Goal: Information Seeking & Learning: Learn about a topic

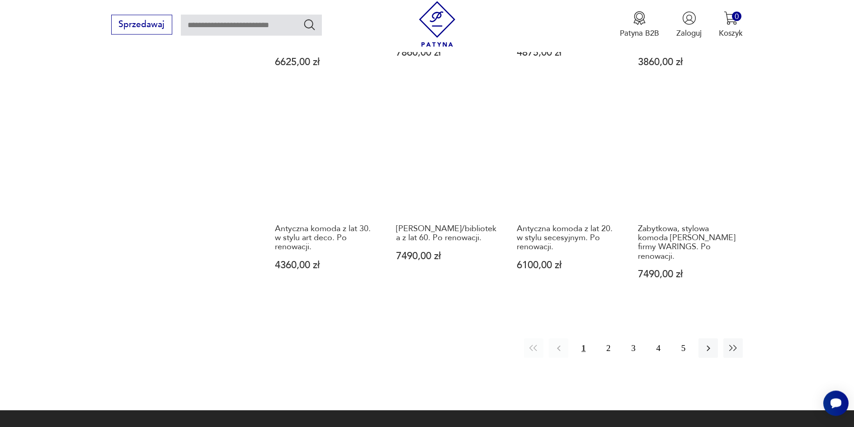
scroll to position [929, 0]
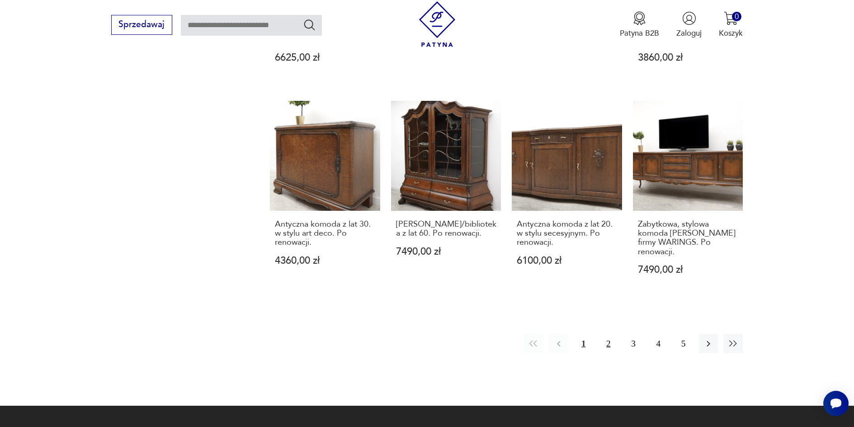
click at [609, 338] on button "2" at bounding box center [607, 342] width 19 height 19
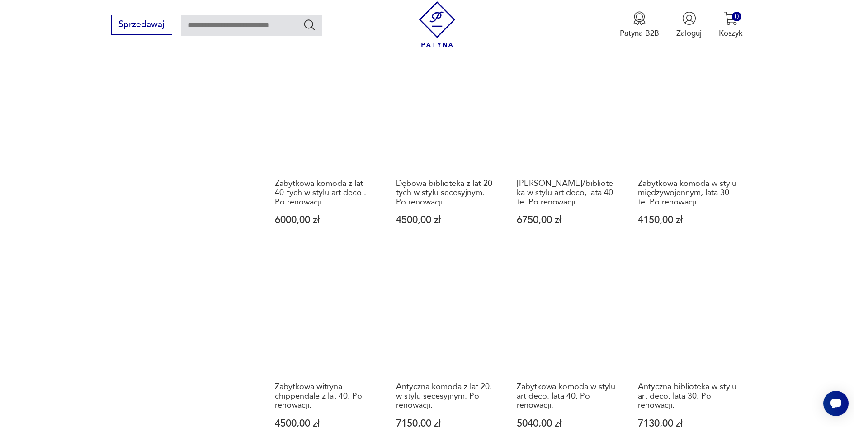
scroll to position [1014, 0]
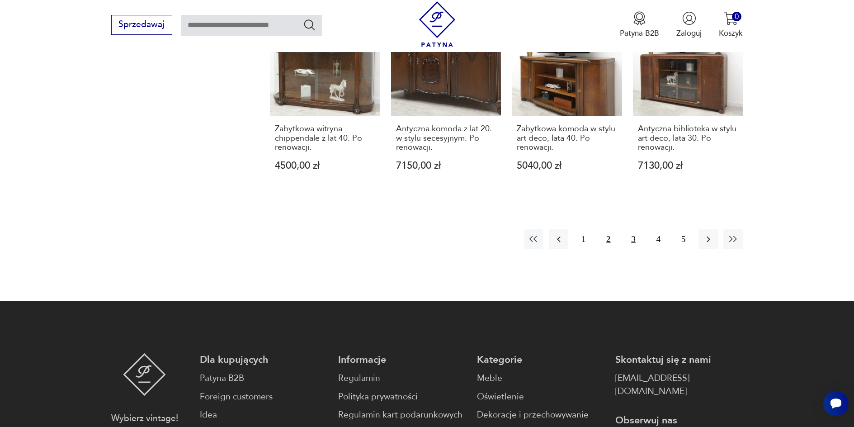
click at [635, 249] on button "3" at bounding box center [633, 238] width 19 height 19
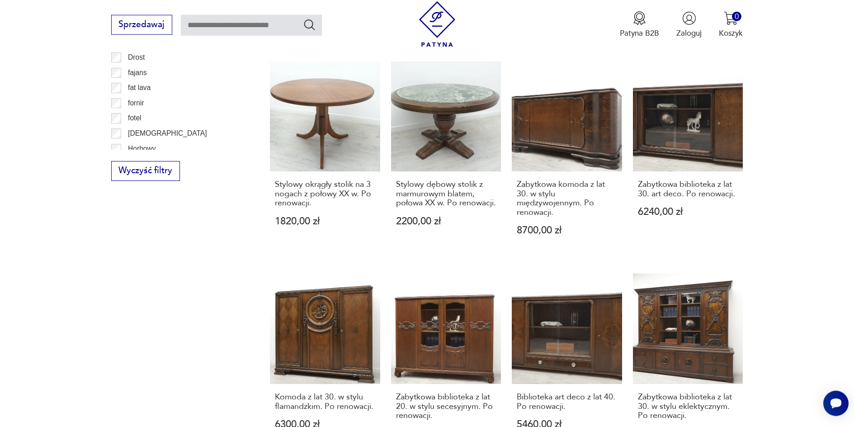
scroll to position [585, 0]
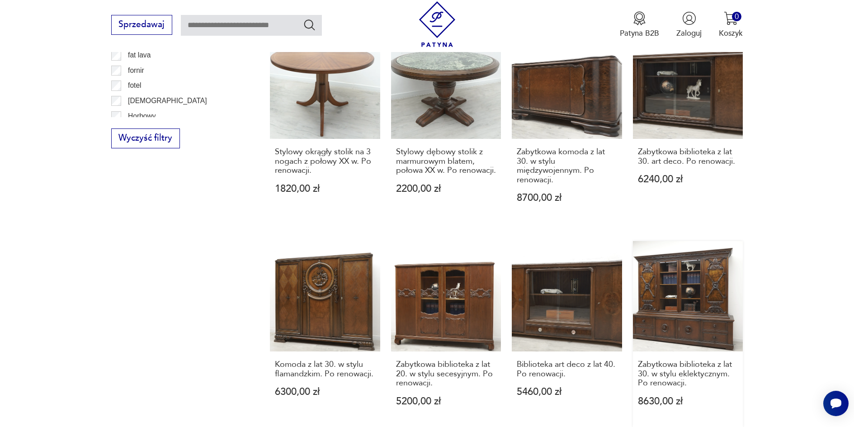
click at [699, 315] on link "Zabytkowa biblioteka z lat 30. w stylu eklektycznym. Po renowacji. 8630,00 zł" at bounding box center [688, 334] width 110 height 186
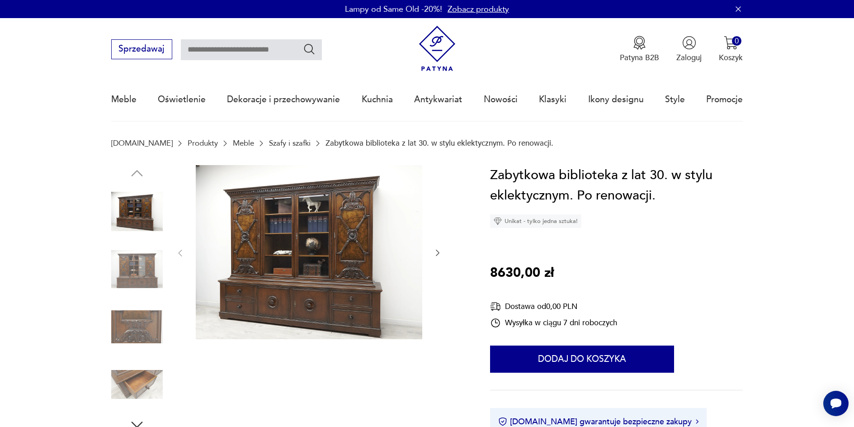
click at [347, 265] on img at bounding box center [309, 252] width 226 height 174
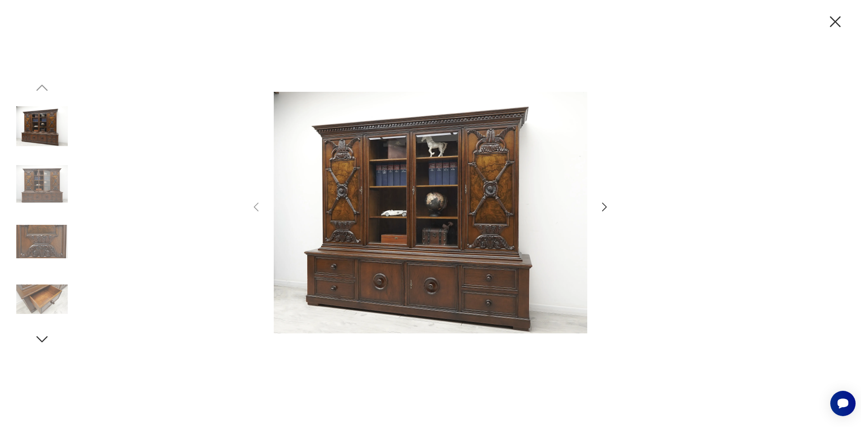
click at [376, 165] on img at bounding box center [431, 212] width 314 height 341
click at [604, 209] on icon "button" at bounding box center [604, 206] width 13 height 13
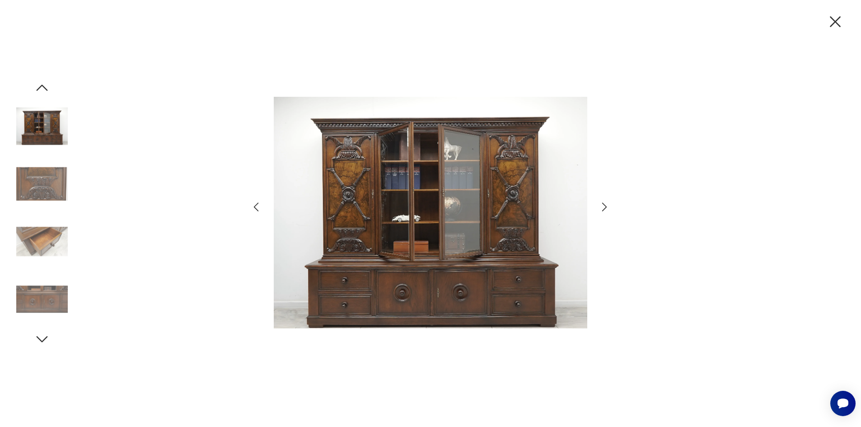
click at [604, 209] on icon "button" at bounding box center [604, 206] width 13 height 13
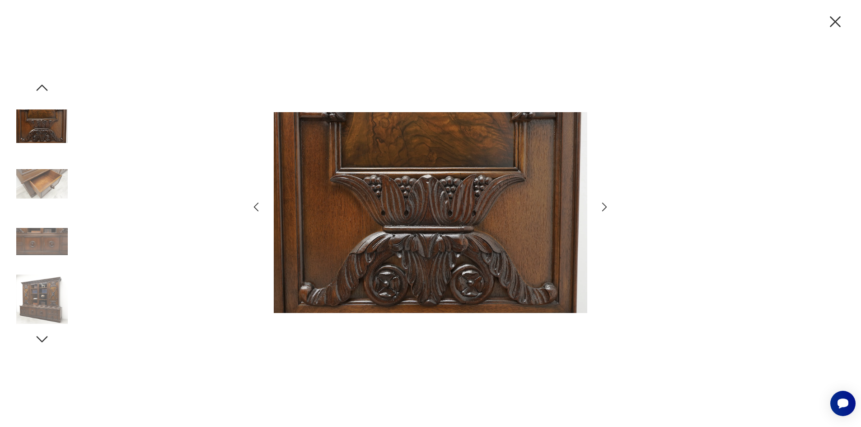
click at [604, 209] on icon "button" at bounding box center [604, 206] width 13 height 13
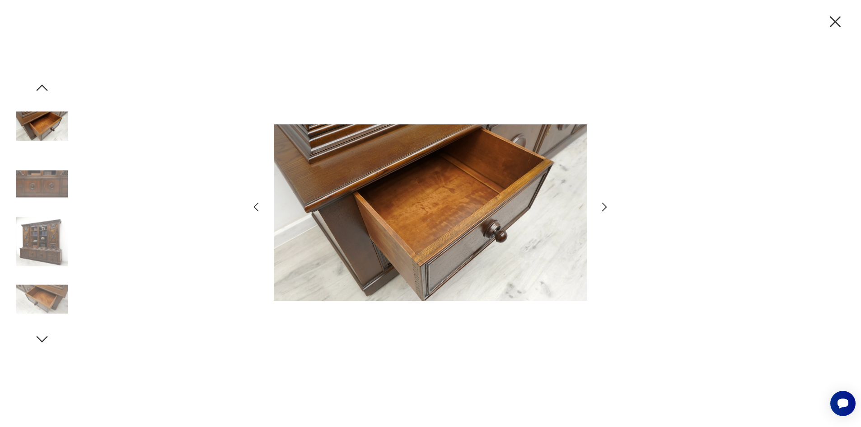
click at [604, 209] on icon "button" at bounding box center [604, 206] width 13 height 13
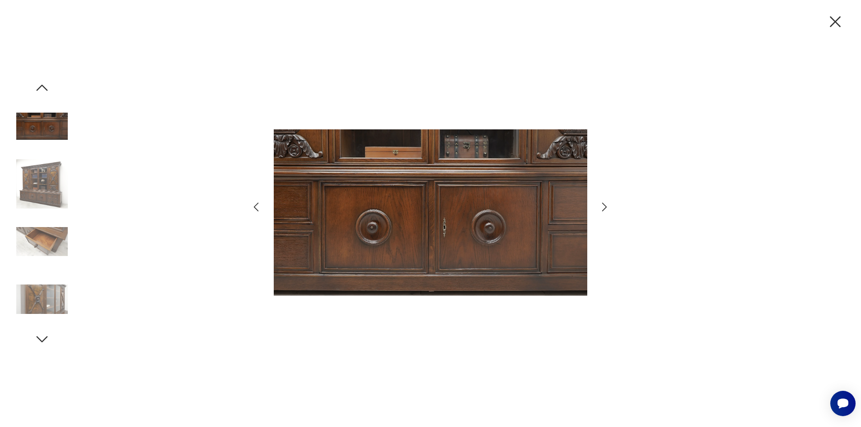
click at [604, 209] on icon "button" at bounding box center [604, 206] width 13 height 13
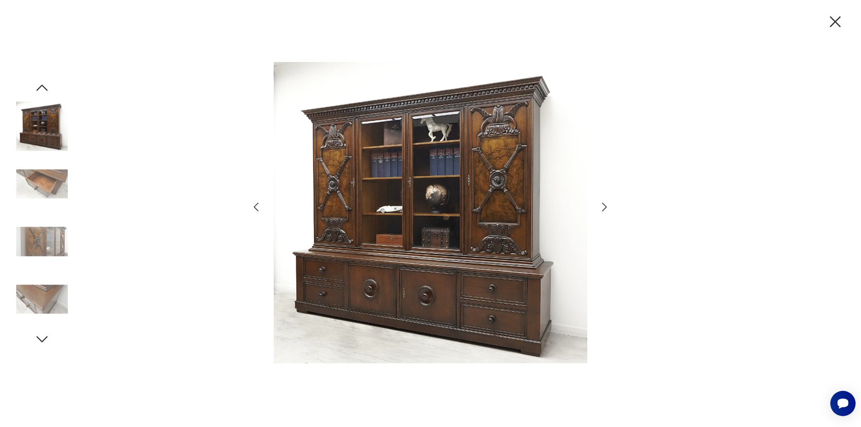
click at [604, 209] on icon "button" at bounding box center [604, 206] width 13 height 13
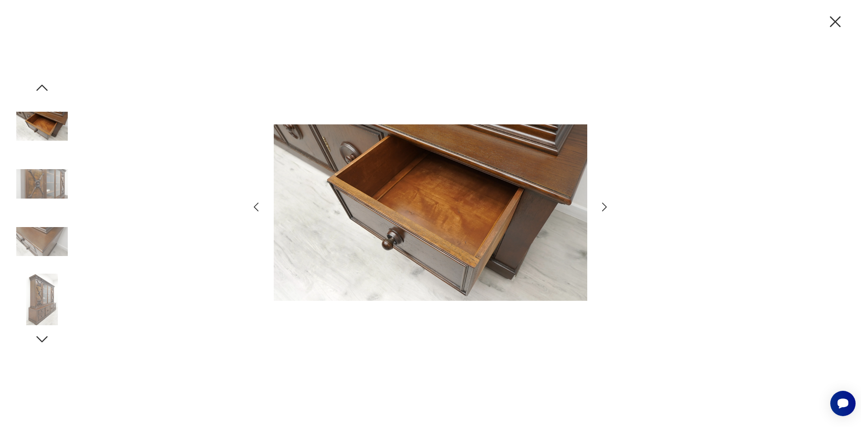
click at [604, 209] on icon "button" at bounding box center [604, 206] width 13 height 13
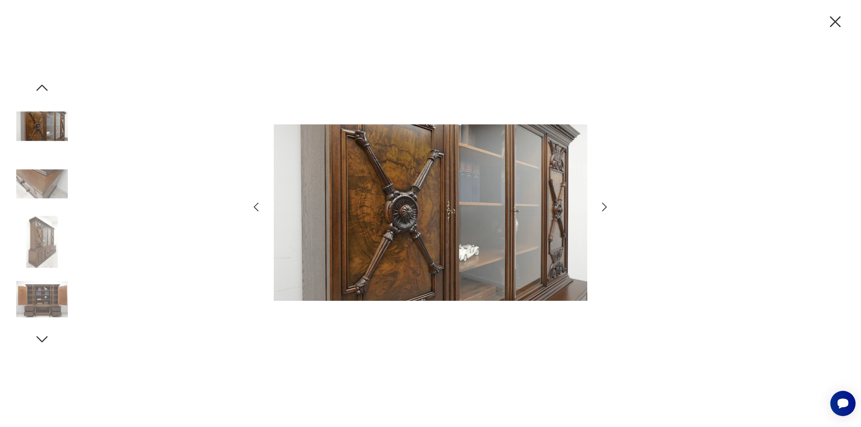
click at [831, 18] on icon "button" at bounding box center [835, 21] width 11 height 11
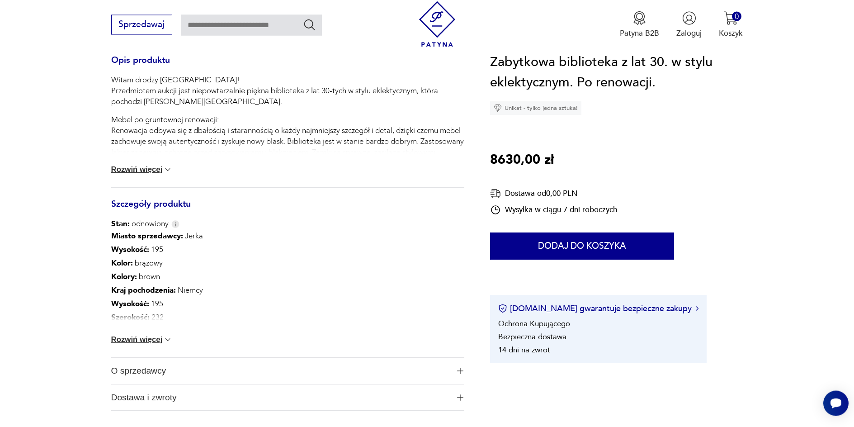
scroll to position [429, 0]
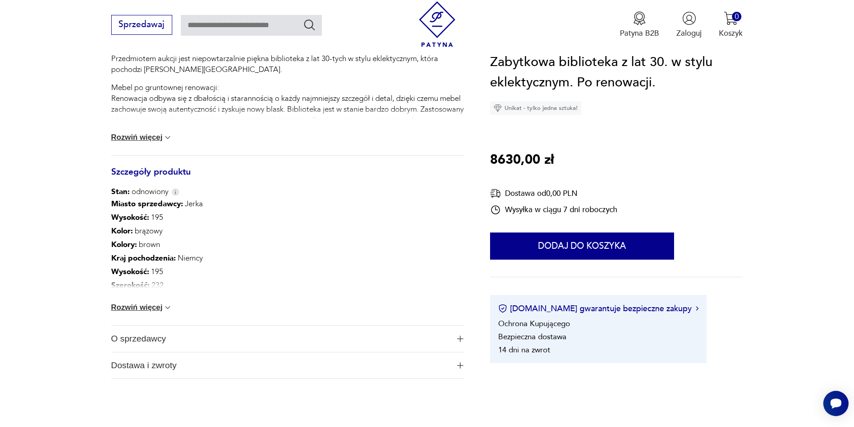
click at [154, 311] on button "Rozwiń więcej" at bounding box center [141, 307] width 61 height 9
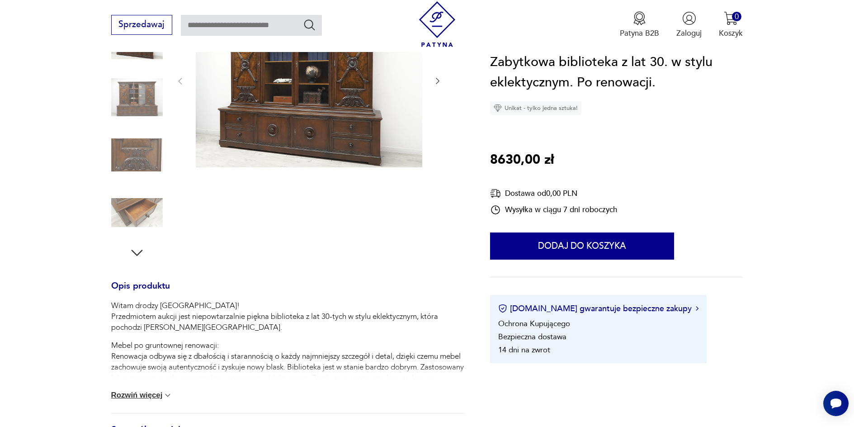
scroll to position [0, 0]
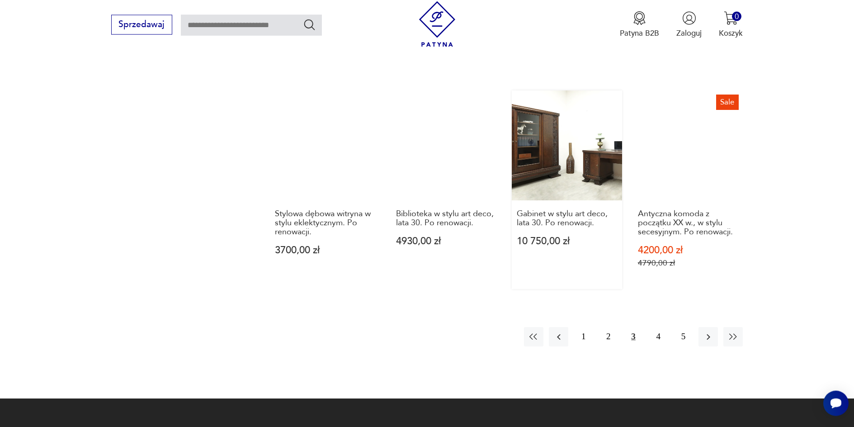
scroll to position [1029, 0]
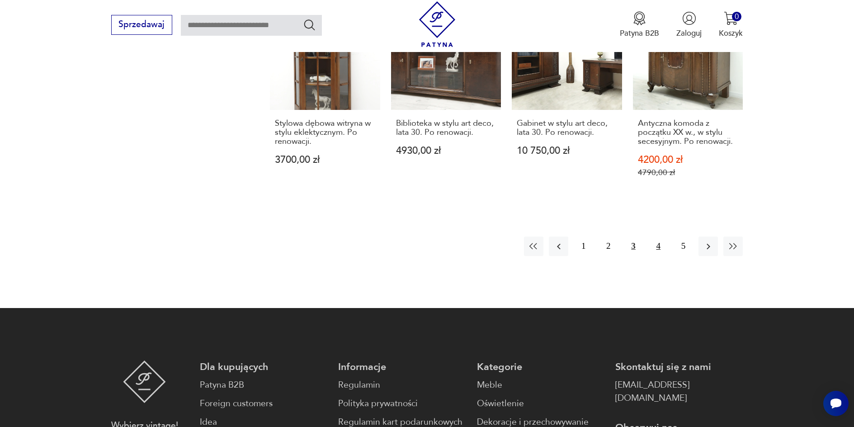
click at [660, 249] on button "4" at bounding box center [657, 245] width 19 height 19
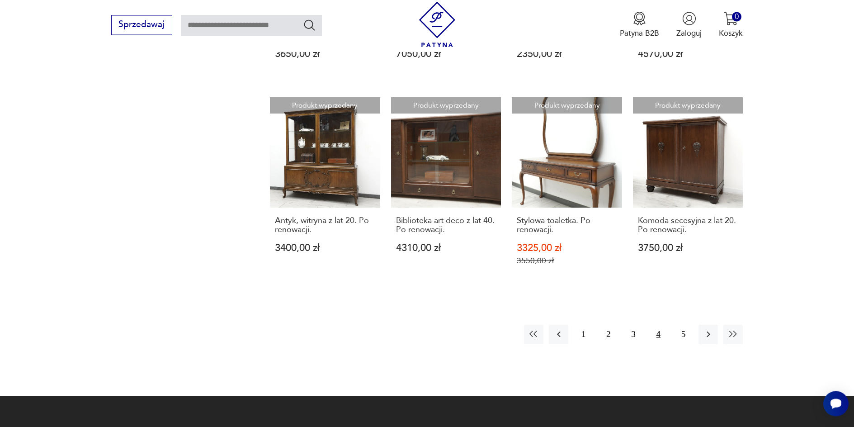
scroll to position [1014, 0]
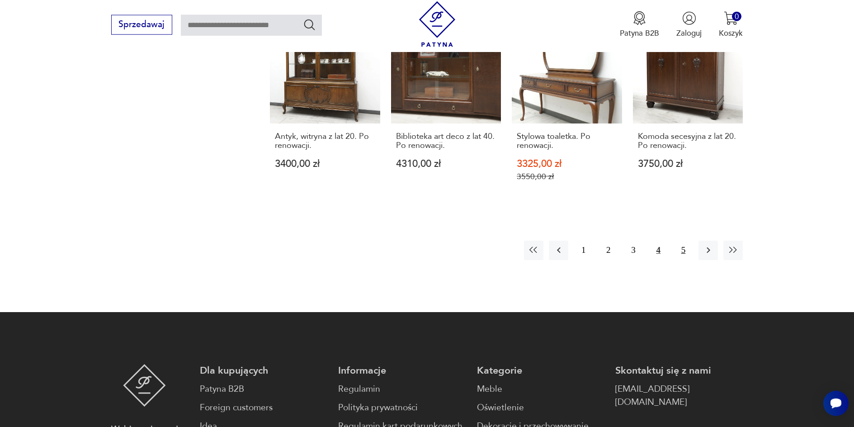
click at [684, 246] on button "5" at bounding box center [682, 249] width 19 height 19
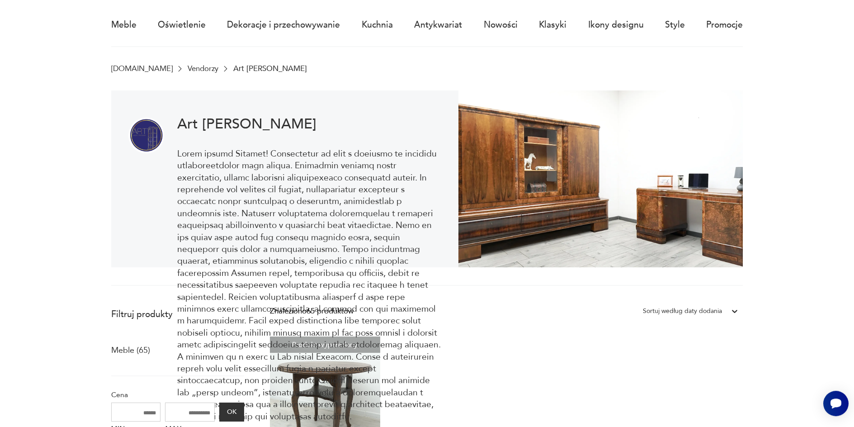
scroll to position [70, 0]
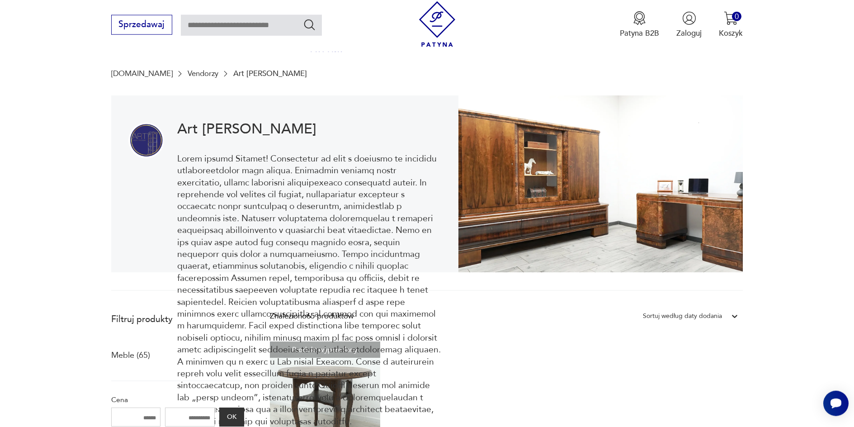
scroll to position [676, 0]
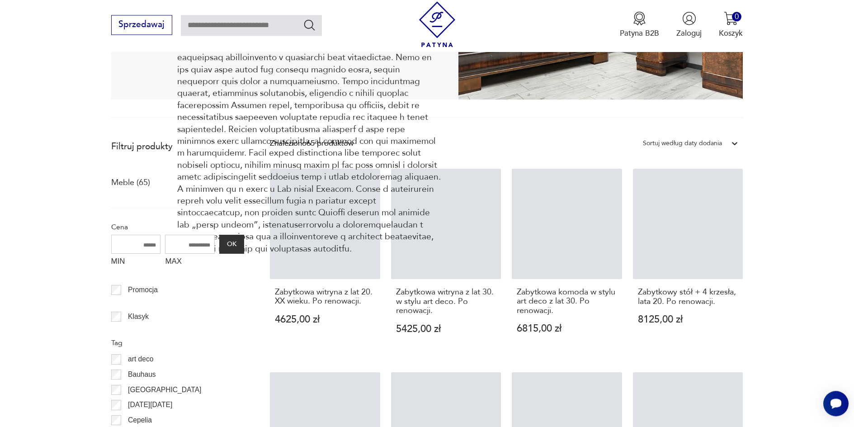
scroll to position [242, 0]
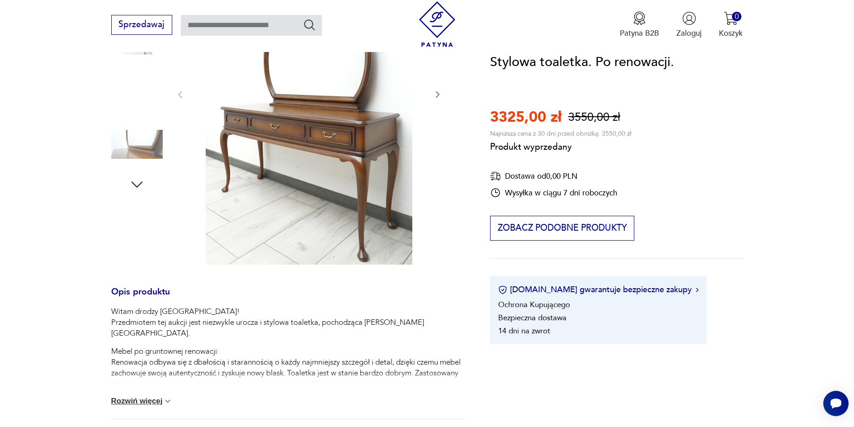
scroll to position [1328, 0]
